Goal: Information Seeking & Learning: Learn about a topic

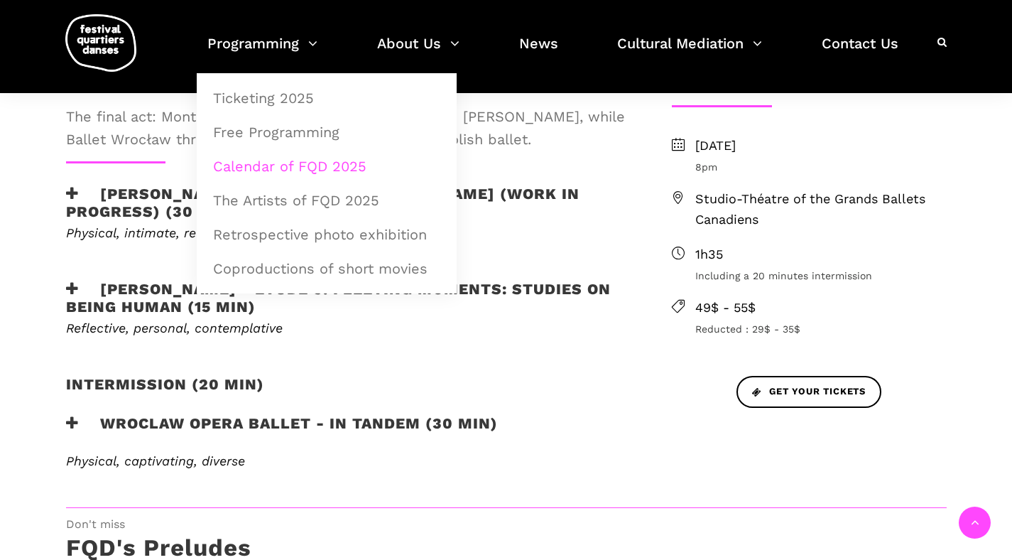
click at [300, 165] on link "Calendar of FQD 2025" at bounding box center [327, 166] width 244 height 33
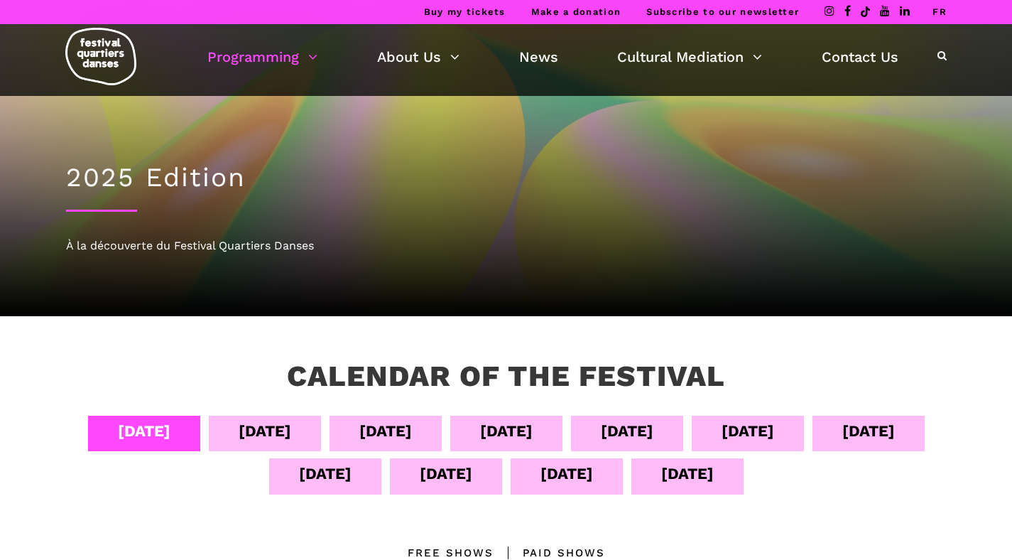
click at [714, 475] on div "Sept 14" at bounding box center [687, 473] width 53 height 25
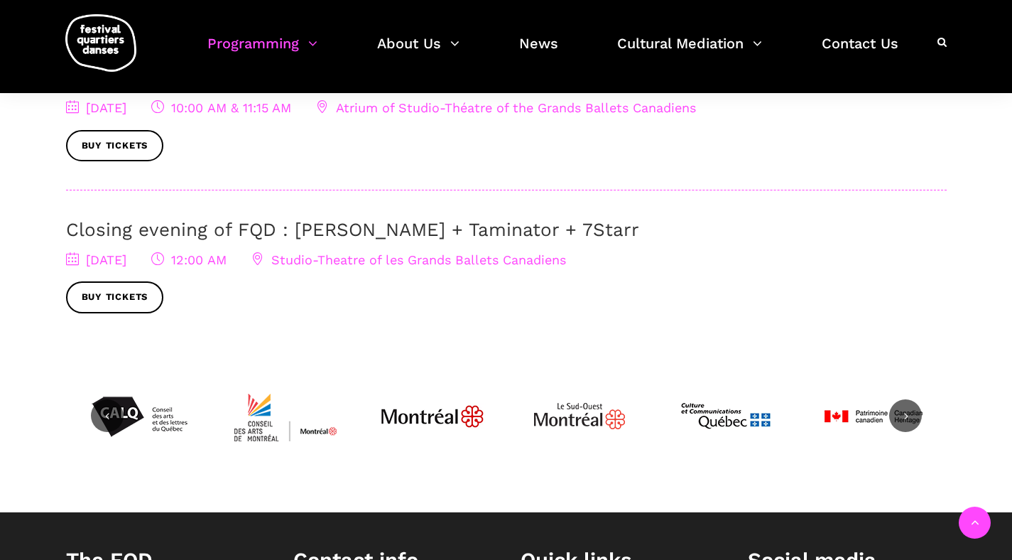
scroll to position [545, 0]
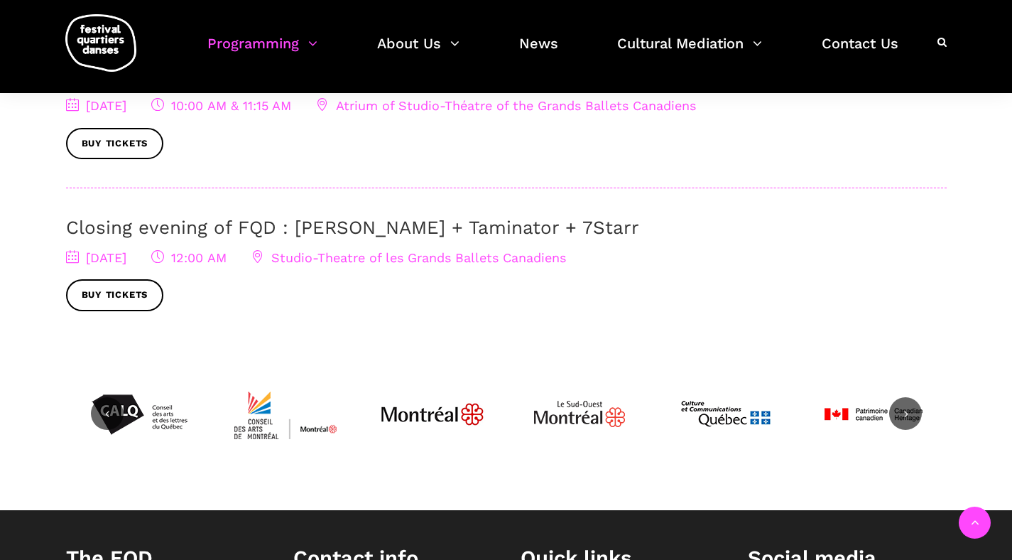
click at [337, 231] on link "Closing evening of FQD : [PERSON_NAME] + Taminator + 7Starr" at bounding box center [352, 227] width 573 height 21
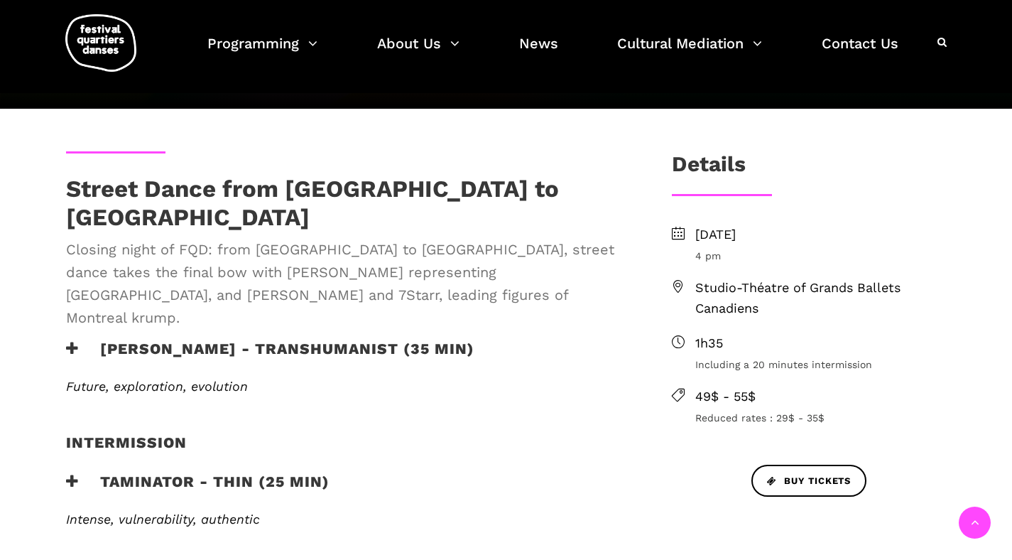
scroll to position [317, 0]
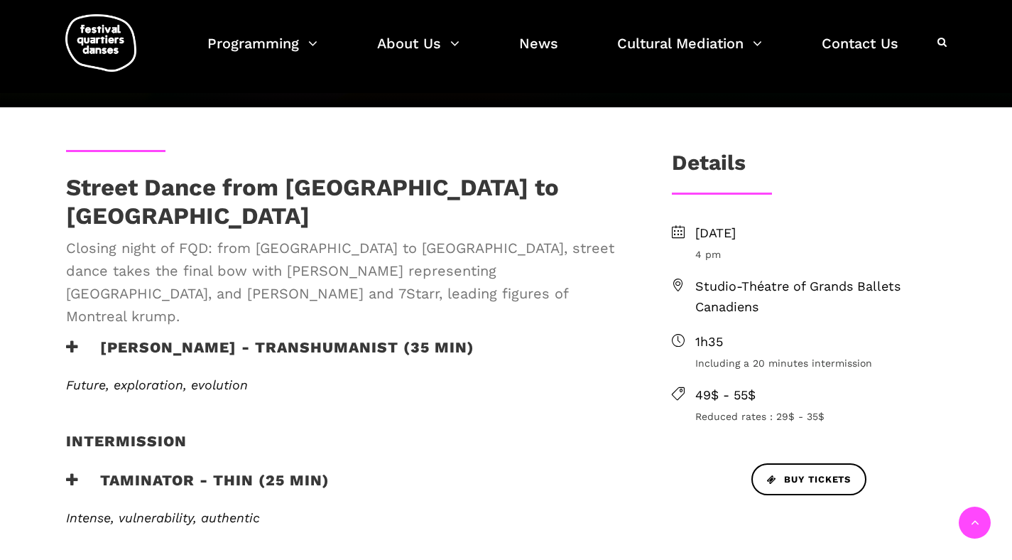
click at [251, 338] on h3 "Lene Boel - TRANSHUMANIST (35 min)" at bounding box center [270, 356] width 408 height 36
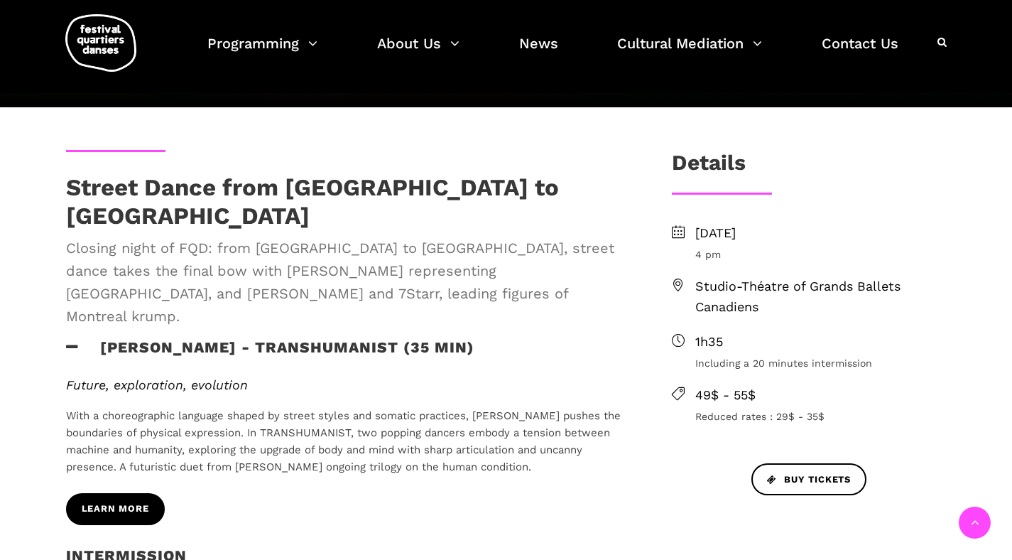
click at [144, 501] on span "Learn more" at bounding box center [115, 508] width 67 height 15
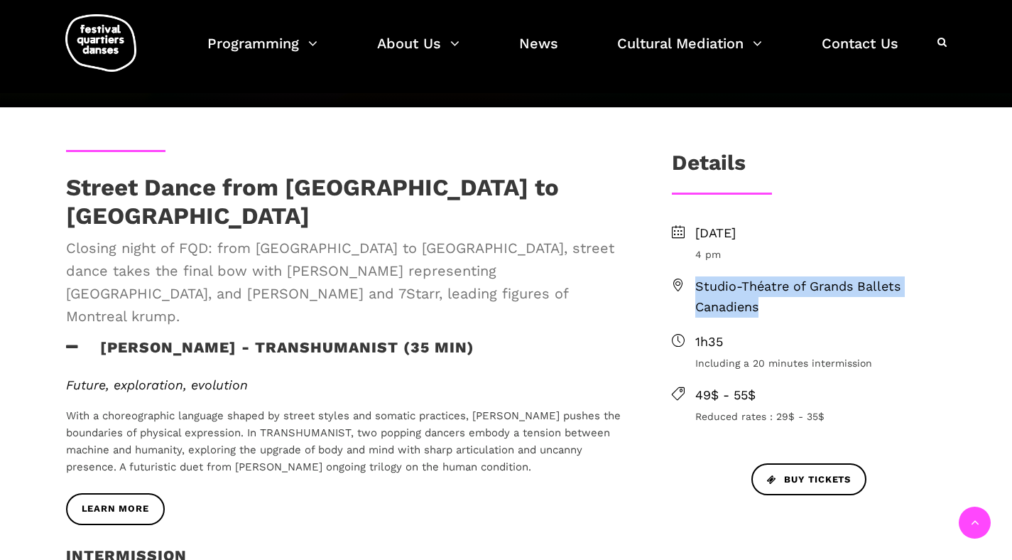
drag, startPoint x: 697, startPoint y: 283, endPoint x: 782, endPoint y: 305, distance: 87.2
click at [782, 305] on span "Studio-Théatre of Grands Ballets Canadiens" at bounding box center [820, 296] width 251 height 41
copy span "Studio-Théatre of Grands Ballets Canadiens"
